Goal: Transaction & Acquisition: Obtain resource

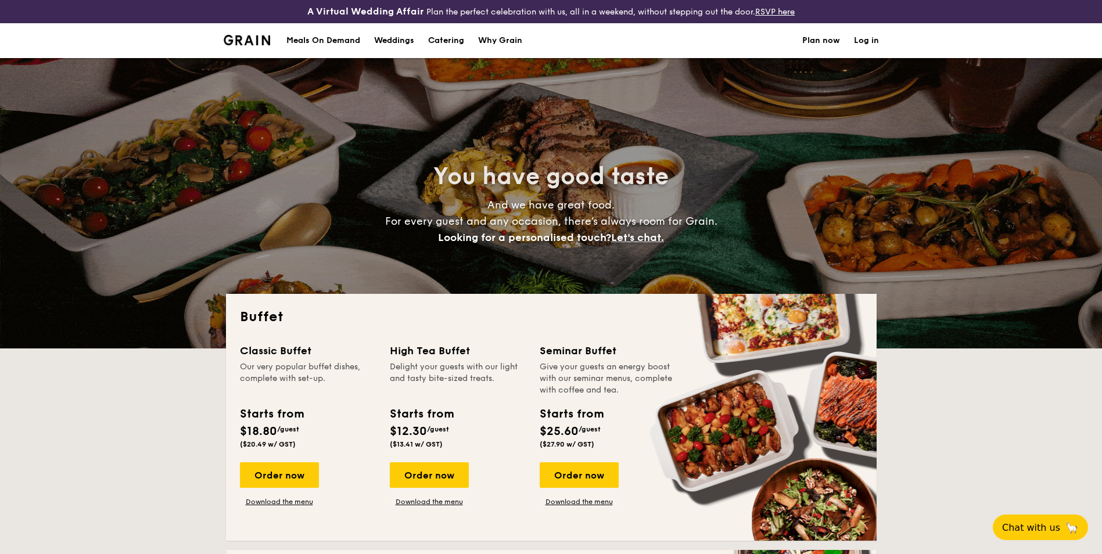
select select
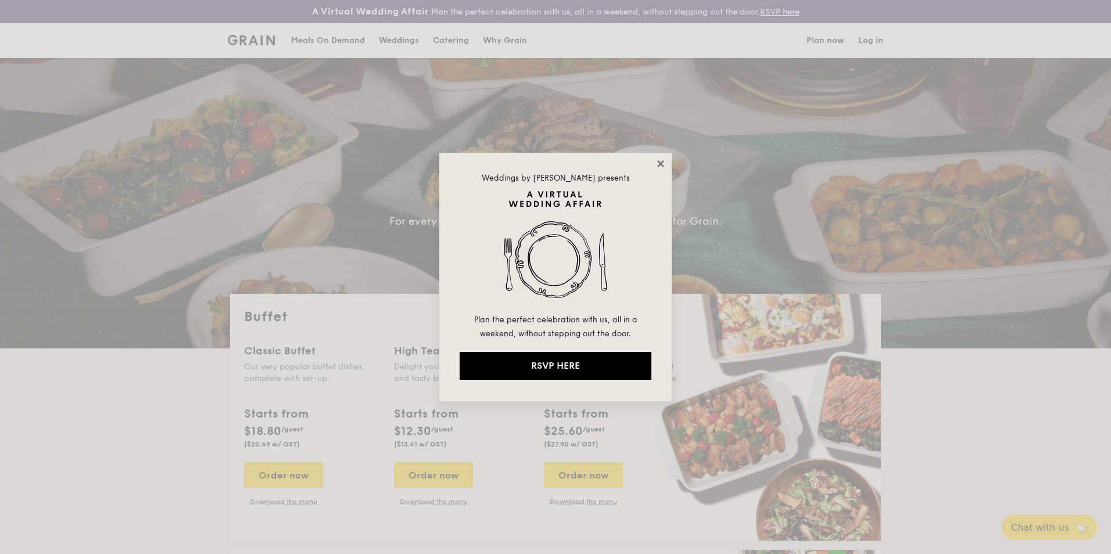
click at [662, 163] on icon at bounding box center [660, 163] width 6 height 6
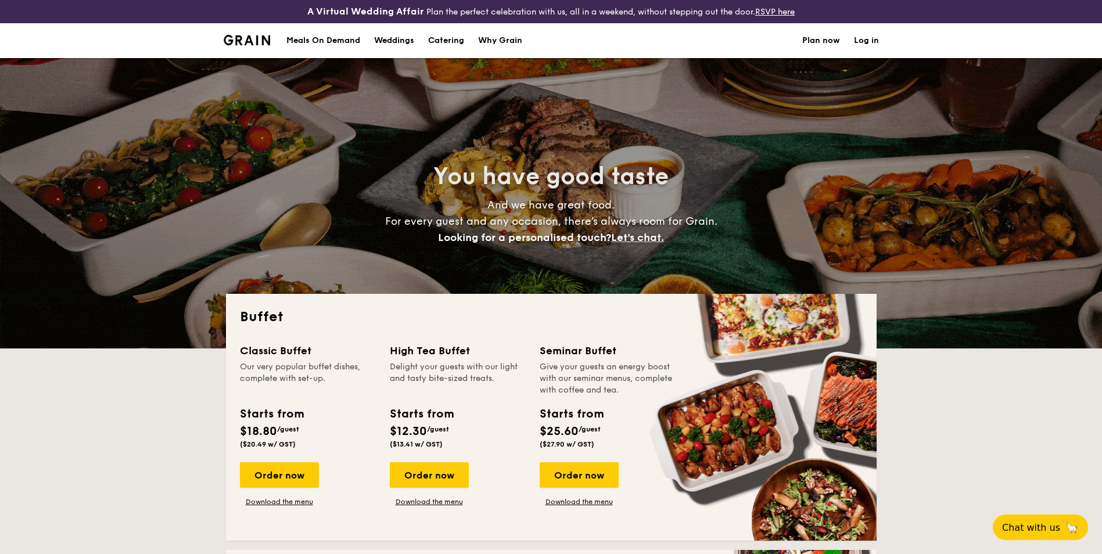
click at [449, 44] on h1 "Catering" at bounding box center [446, 40] width 36 height 35
click at [451, 39] on h1 "Catering" at bounding box center [446, 40] width 36 height 35
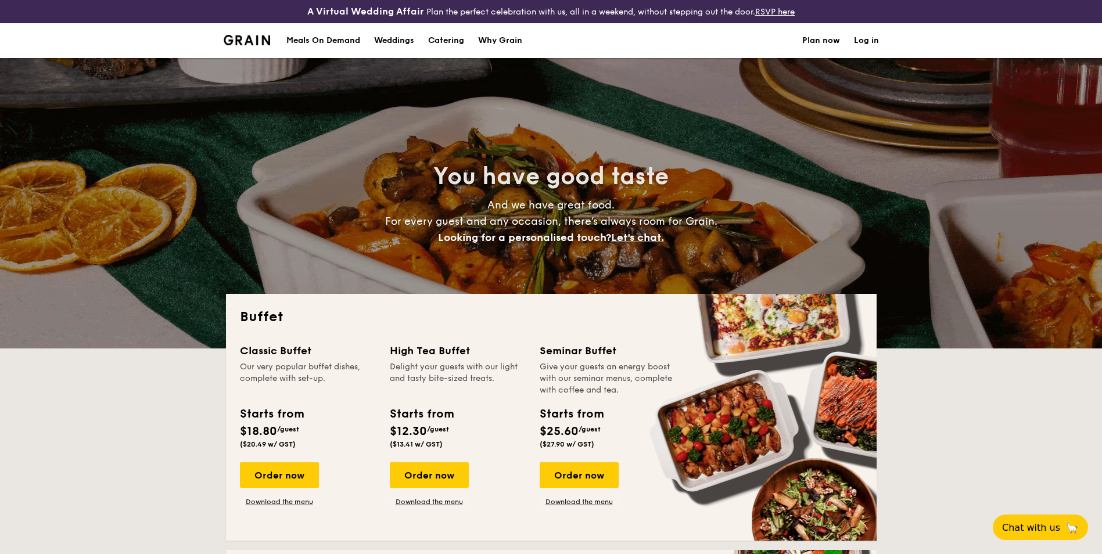
click at [451, 39] on h1 "Catering" at bounding box center [446, 40] width 36 height 35
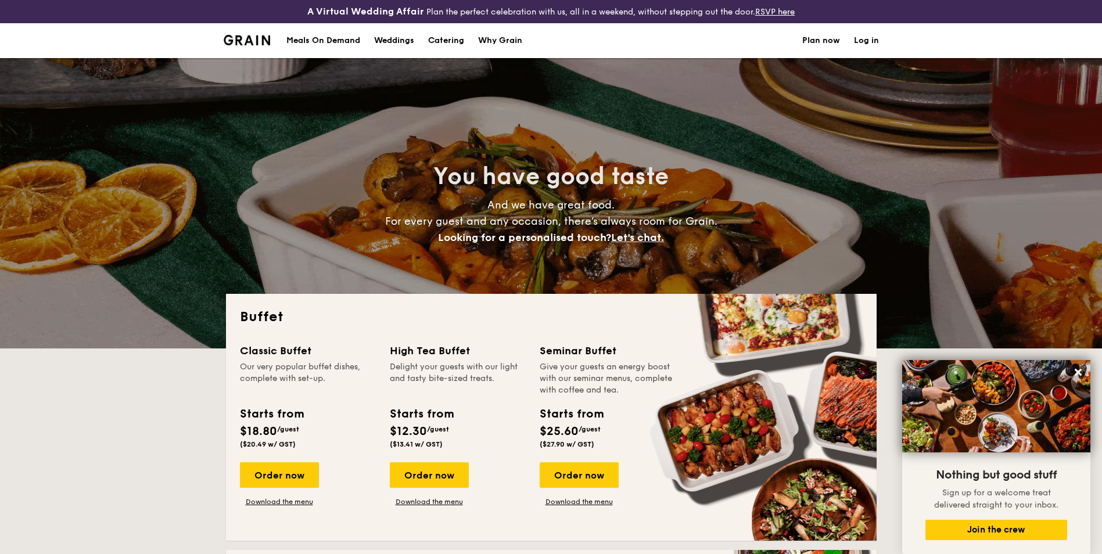
click at [448, 41] on h1 "Catering" at bounding box center [446, 40] width 36 height 35
click at [1073, 371] on icon at bounding box center [1078, 372] width 10 height 10
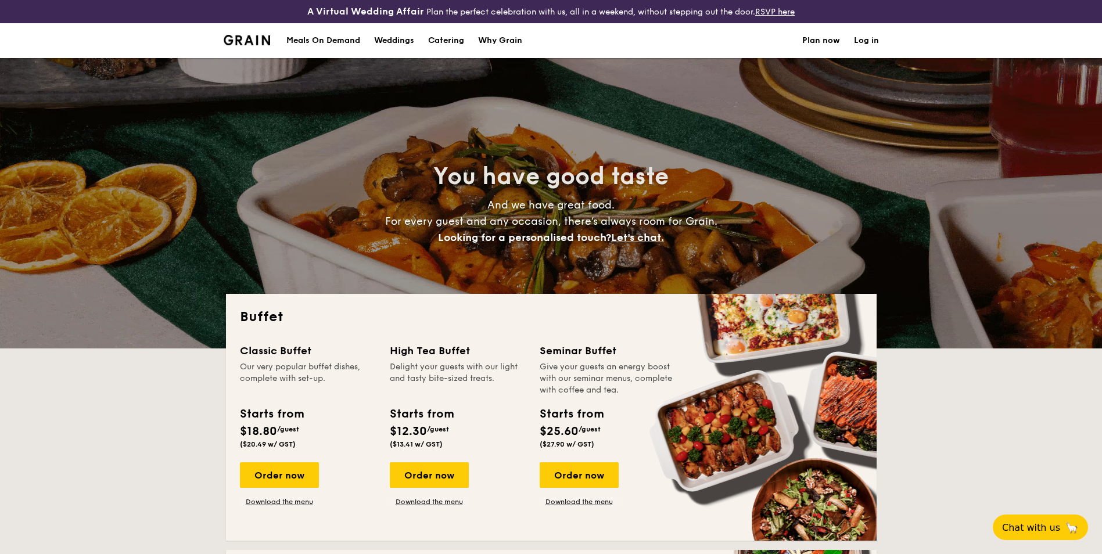
click at [436, 35] on h1 "Catering" at bounding box center [446, 40] width 36 height 35
click at [462, 39] on h1 "Catering" at bounding box center [446, 40] width 36 height 35
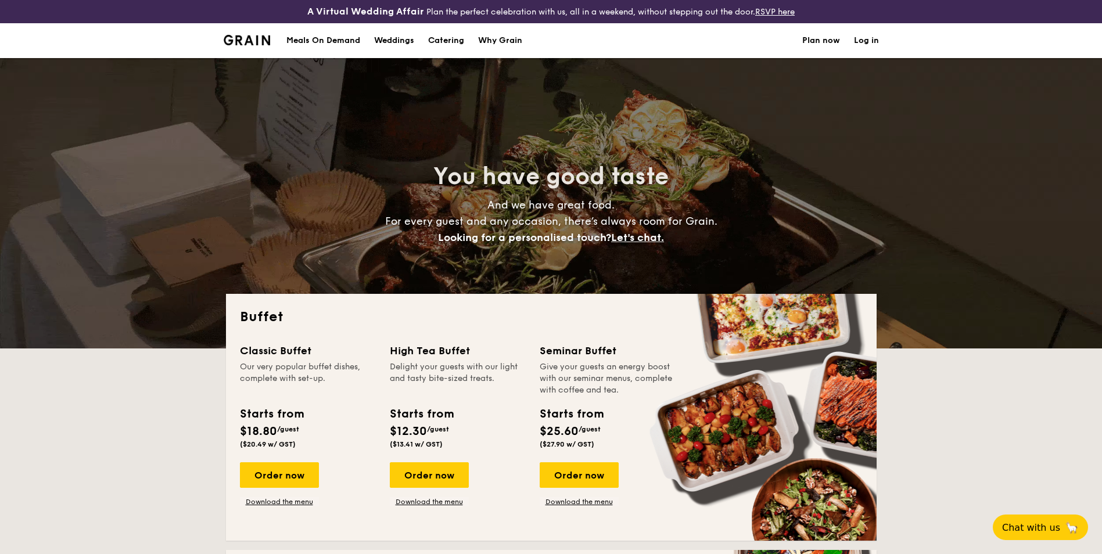
click at [462, 39] on h1 "Catering" at bounding box center [446, 40] width 36 height 35
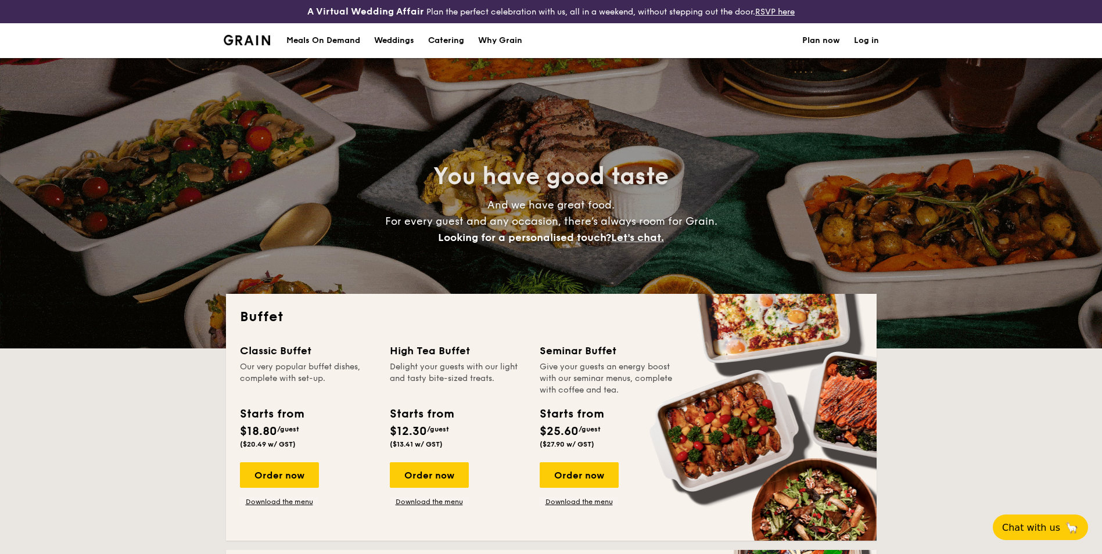
click at [462, 39] on h1 "Catering" at bounding box center [446, 40] width 36 height 35
click at [284, 502] on link "Download the menu" at bounding box center [279, 501] width 79 height 9
